Goal: Navigation & Orientation: Understand site structure

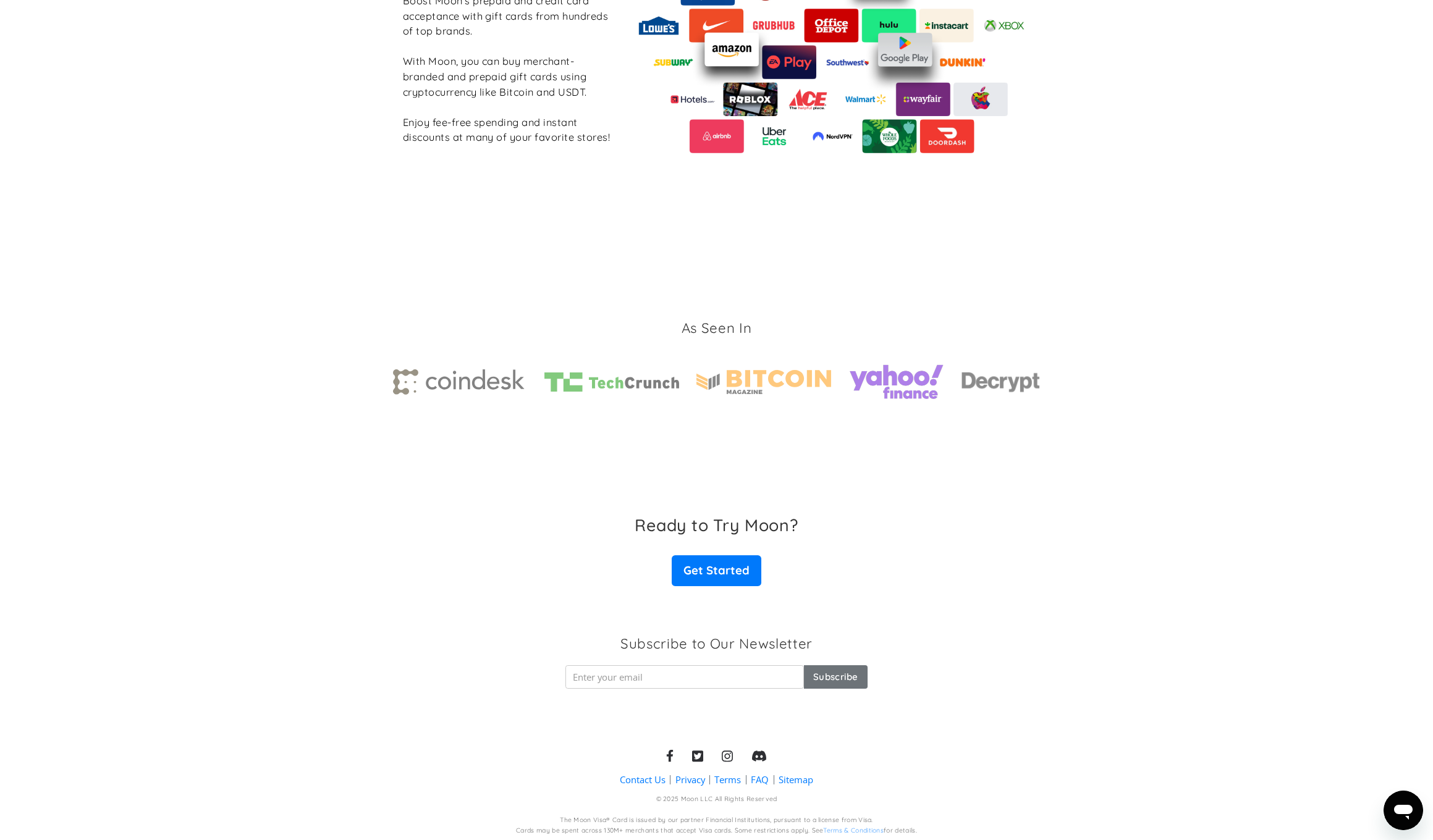
scroll to position [1574, 0]
click at [710, 571] on link "Get Started" at bounding box center [716, 571] width 89 height 31
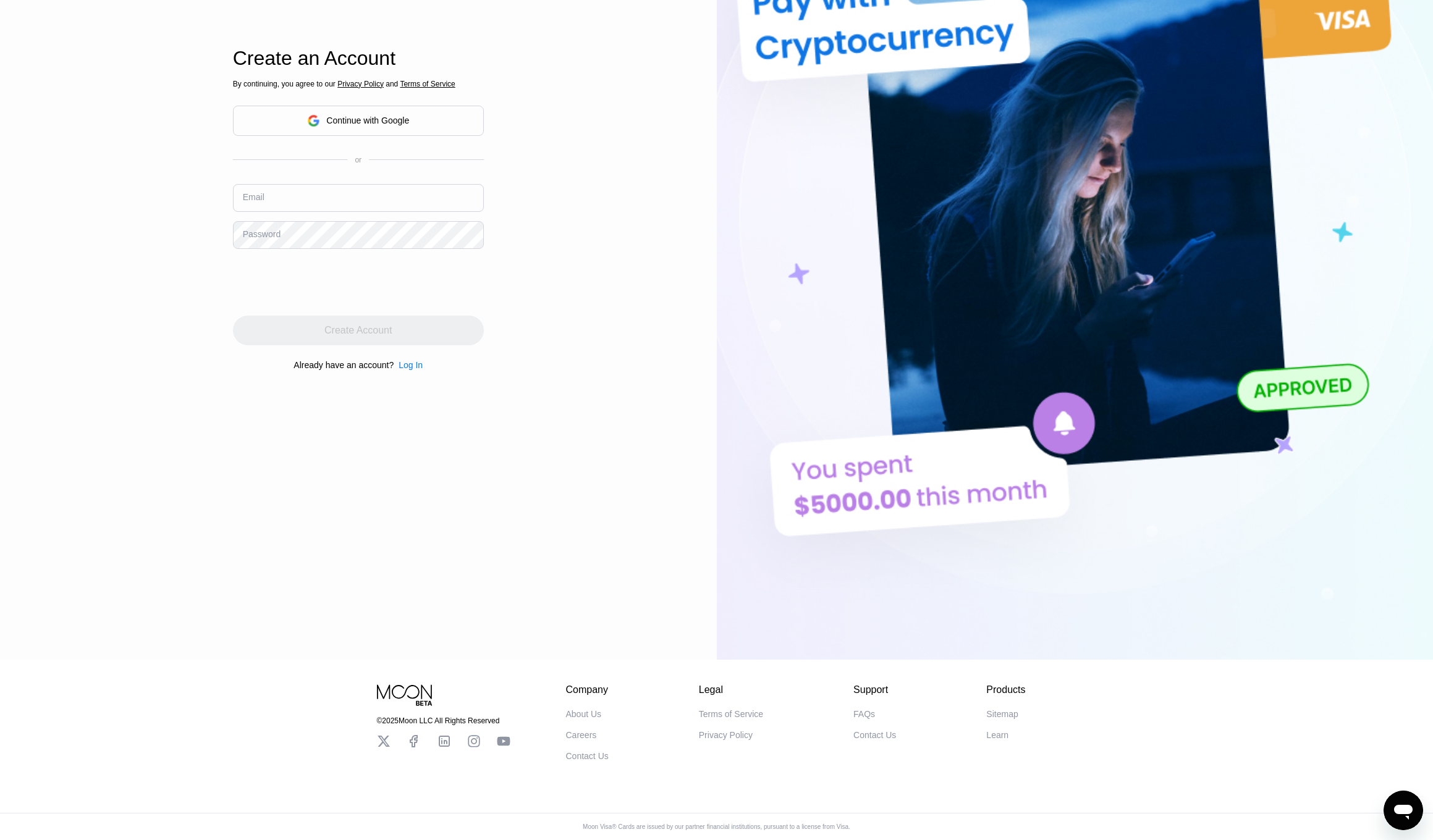
scroll to position [267, 0]
click at [582, 711] on div "About Us" at bounding box center [584, 714] width 36 height 10
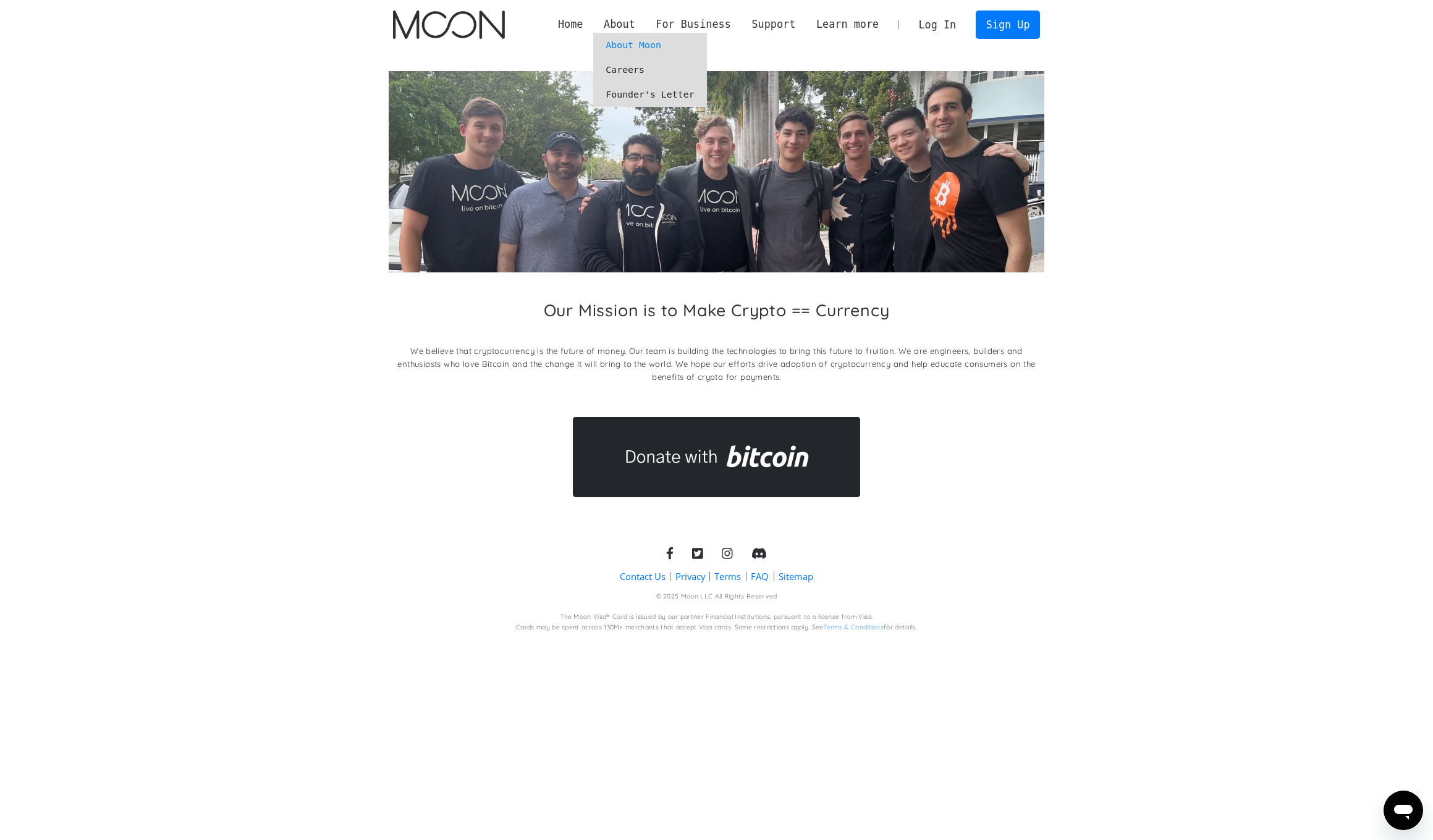
click at [641, 91] on link "Founder's Letter" at bounding box center [650, 95] width 113 height 25
